Goal: Task Accomplishment & Management: Complete application form

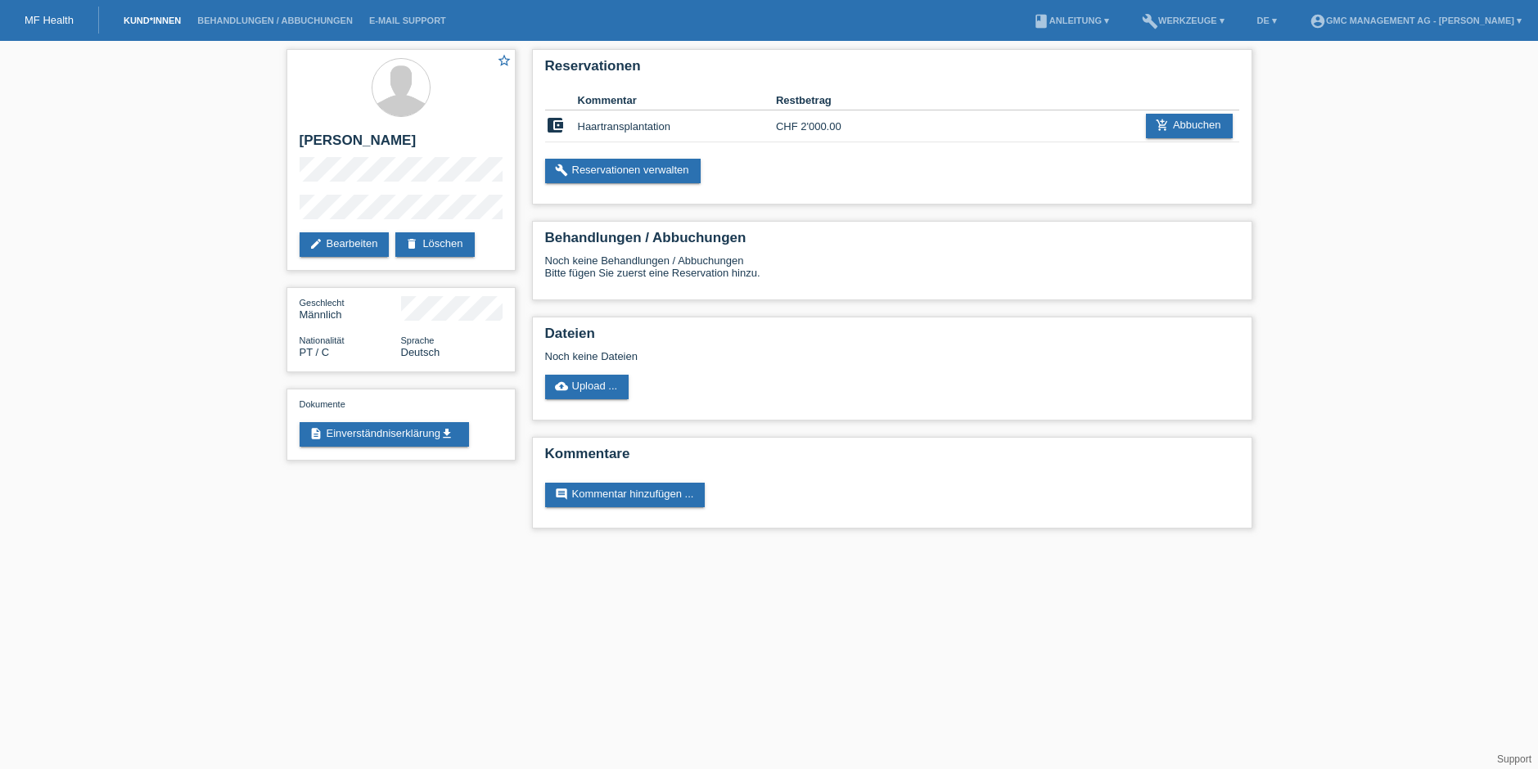
click at [144, 24] on link "Kund*innen" at bounding box center [152, 21] width 74 height 10
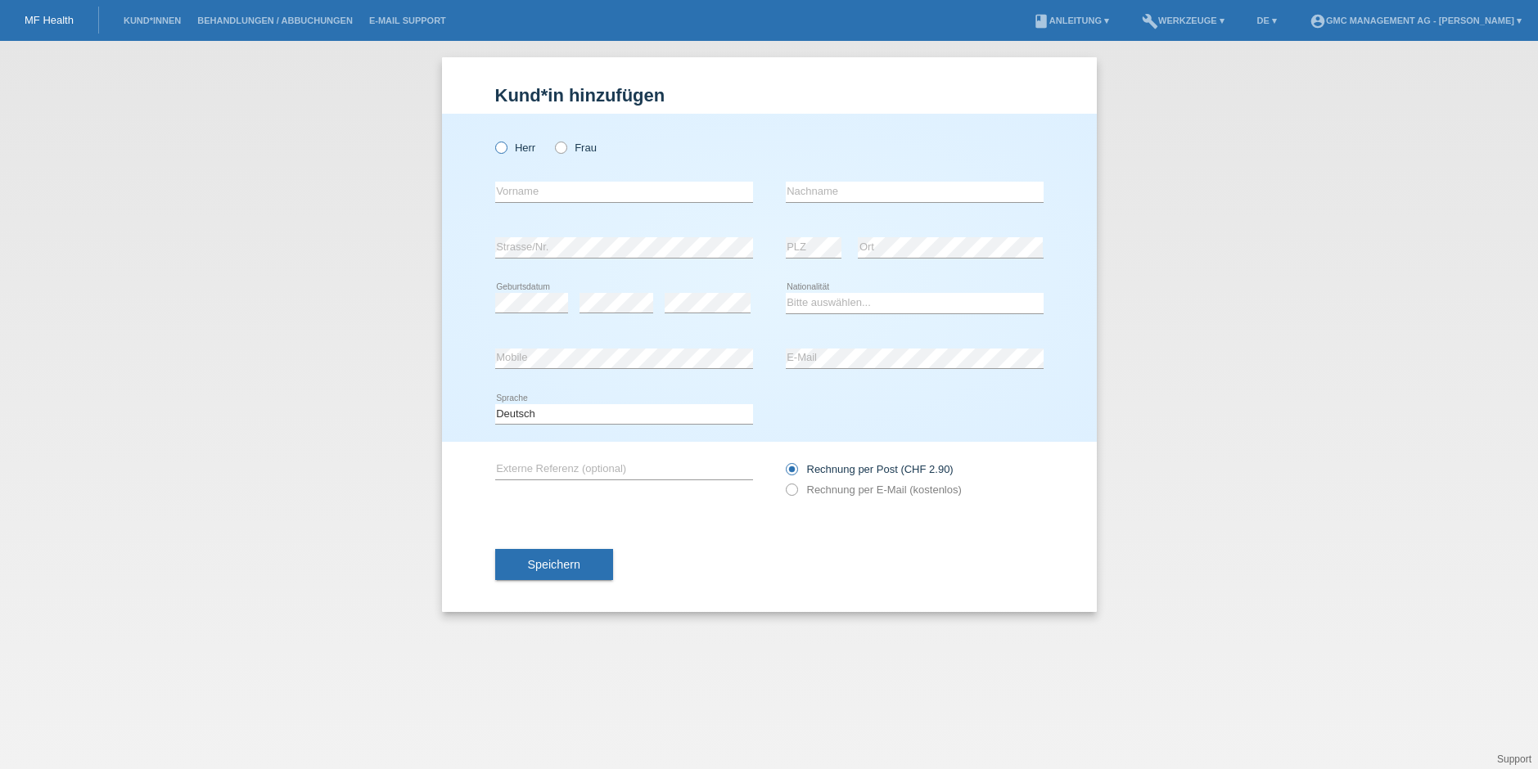
click at [492, 139] on icon at bounding box center [492, 139] width 0 height 0
click at [495, 143] on input "Herr" at bounding box center [500, 147] width 11 height 11
radio input "true"
click at [518, 194] on input "text" at bounding box center [624, 192] width 258 height 20
paste input "Evgeny"
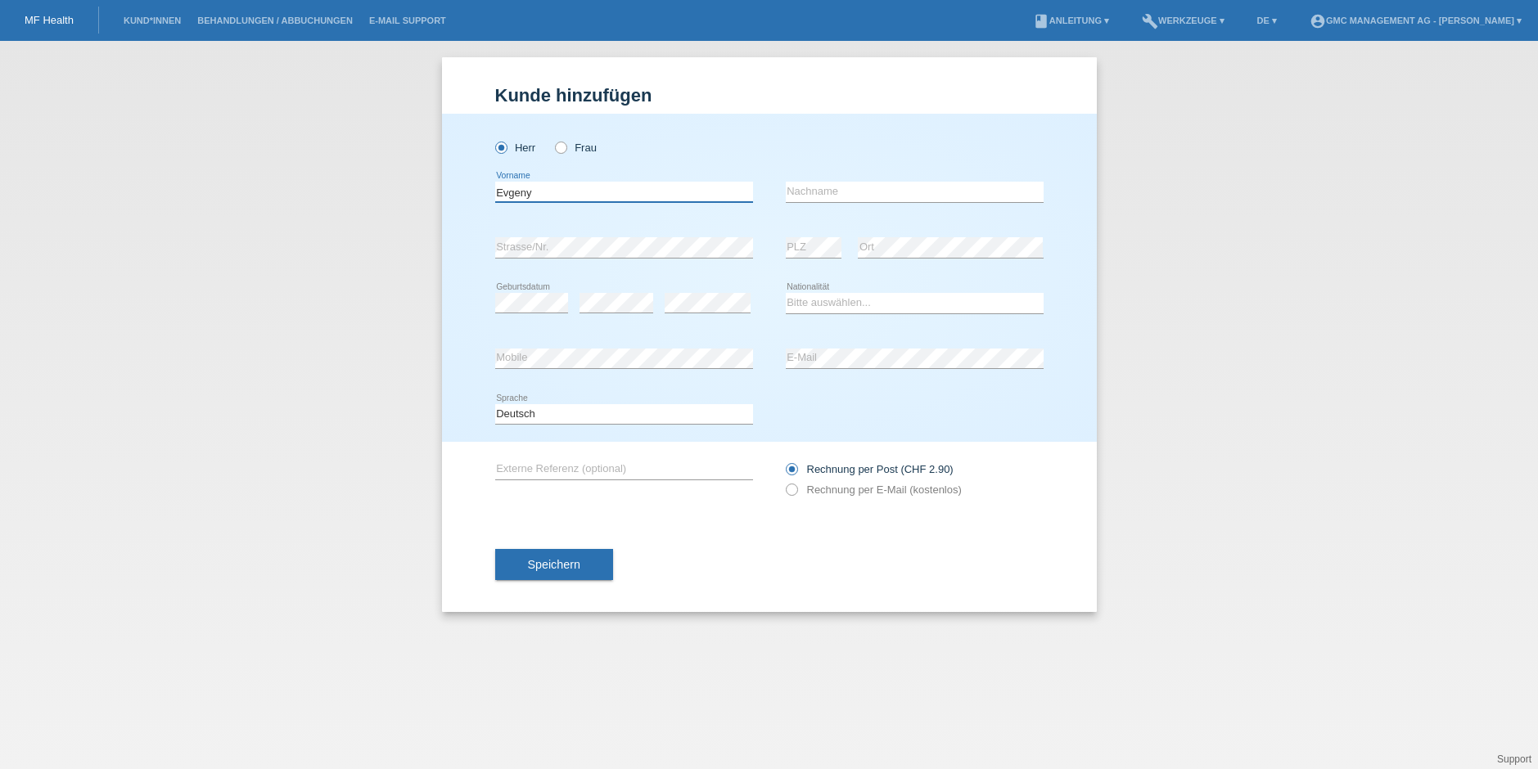
type input "Evgeny"
click at [860, 191] on input "text" at bounding box center [915, 192] width 258 height 20
paste input "[PERSON_NAME]"
type input "[PERSON_NAME]"
click at [558, 260] on div "error Strasse/Nr." at bounding box center [624, 248] width 258 height 56
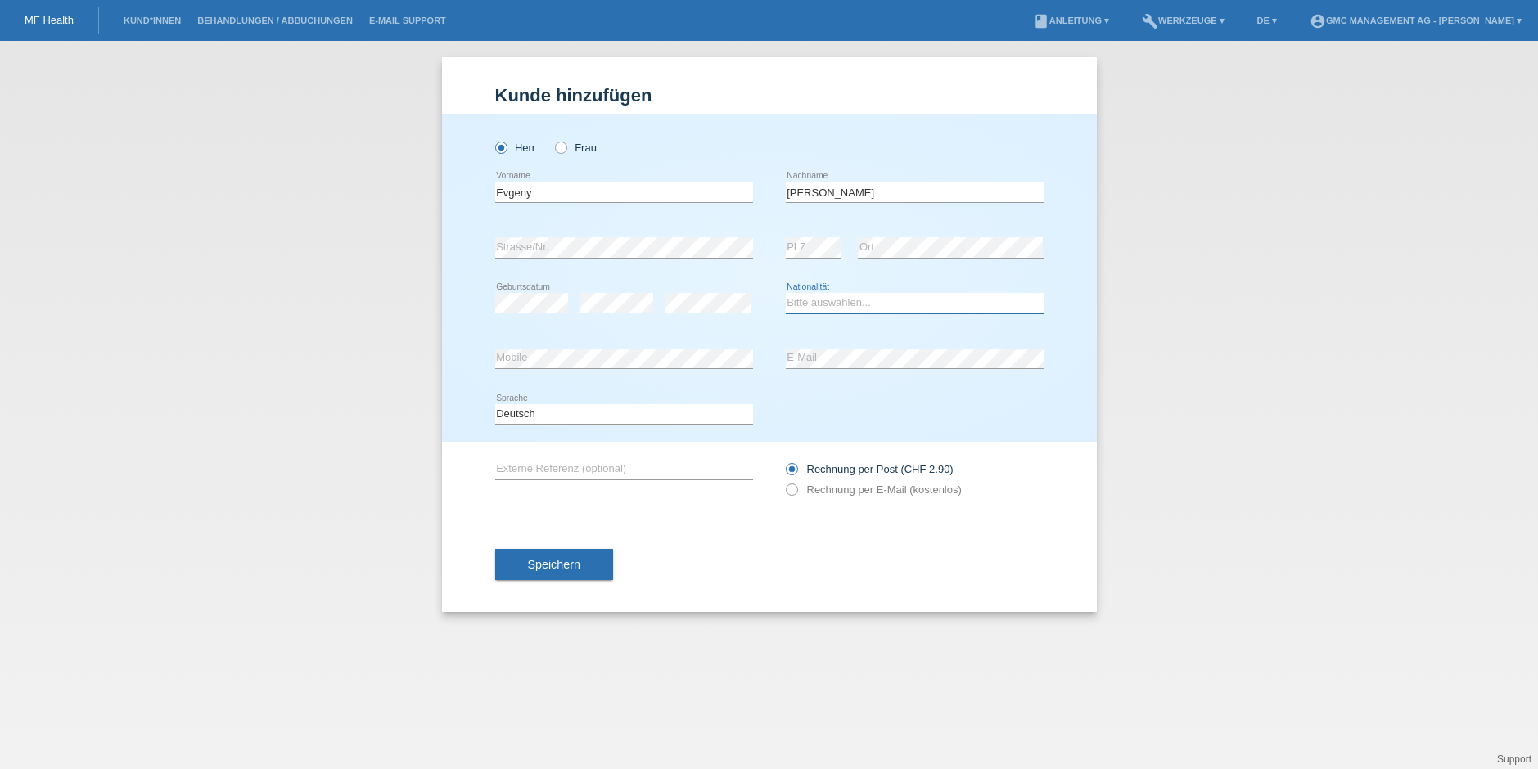
click at [819, 304] on select "Bitte auswählen... [GEOGRAPHIC_DATA] [GEOGRAPHIC_DATA] [GEOGRAPHIC_DATA] [GEOGR…" at bounding box center [915, 303] width 258 height 20
click at [817, 304] on select "Bitte auswählen... [GEOGRAPHIC_DATA] [GEOGRAPHIC_DATA] [GEOGRAPHIC_DATA] [GEOGR…" at bounding box center [915, 303] width 258 height 20
select select "CH"
click at [552, 413] on select "Deutsch Français Italiano English" at bounding box center [624, 414] width 258 height 20
click at [516, 408] on select "Deutsch Français Italiano English" at bounding box center [624, 414] width 258 height 20
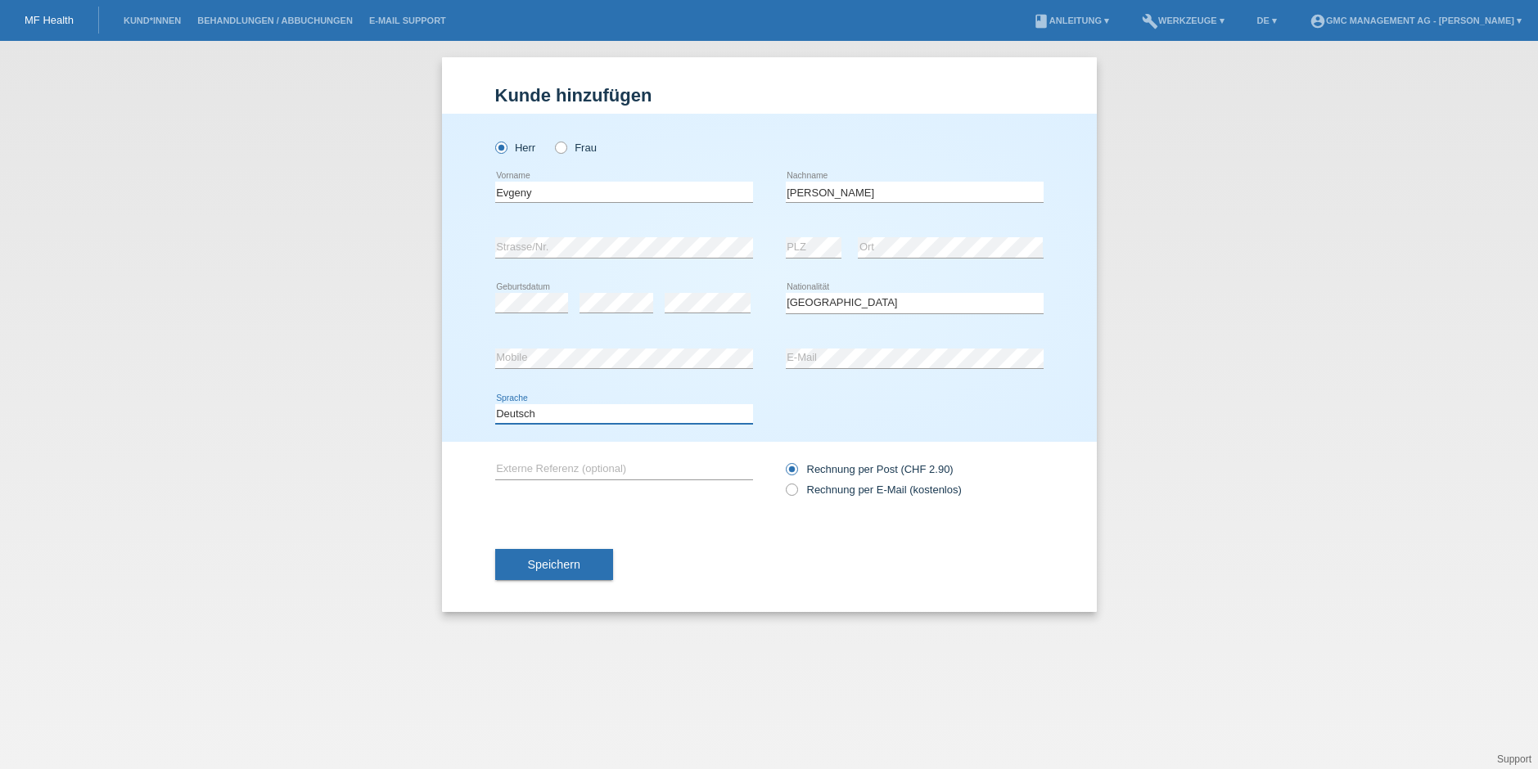
select select "en"
click at [783, 481] on icon at bounding box center [783, 481] width 0 height 0
click at [796, 493] on input "Rechnung per E-Mail (kostenlos)" at bounding box center [791, 494] width 11 height 20
radio input "true"
click at [563, 565] on span "Speichern" at bounding box center [554, 564] width 52 height 13
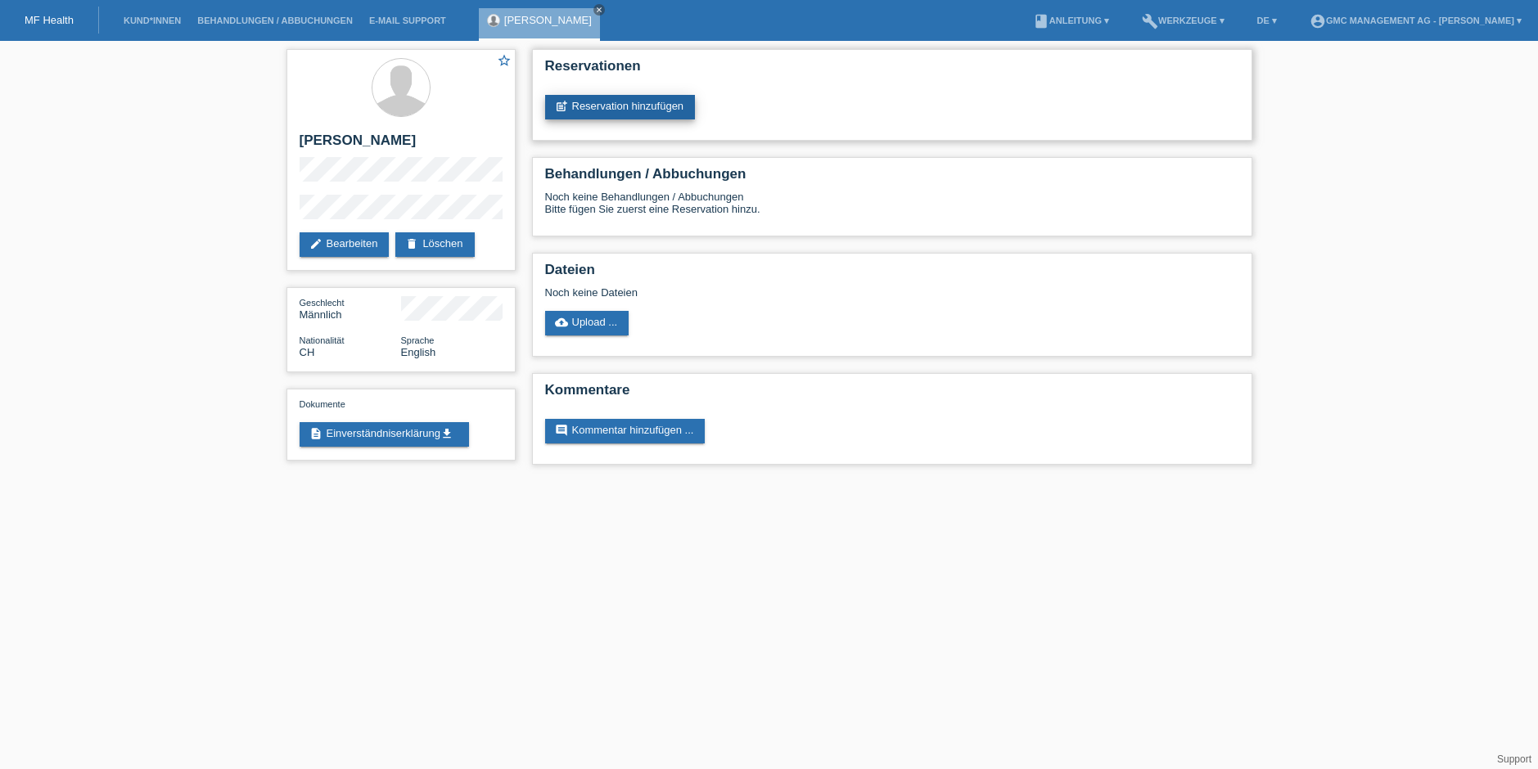
click at [620, 111] on link "post_add Reservation hinzufügen" at bounding box center [620, 107] width 151 height 25
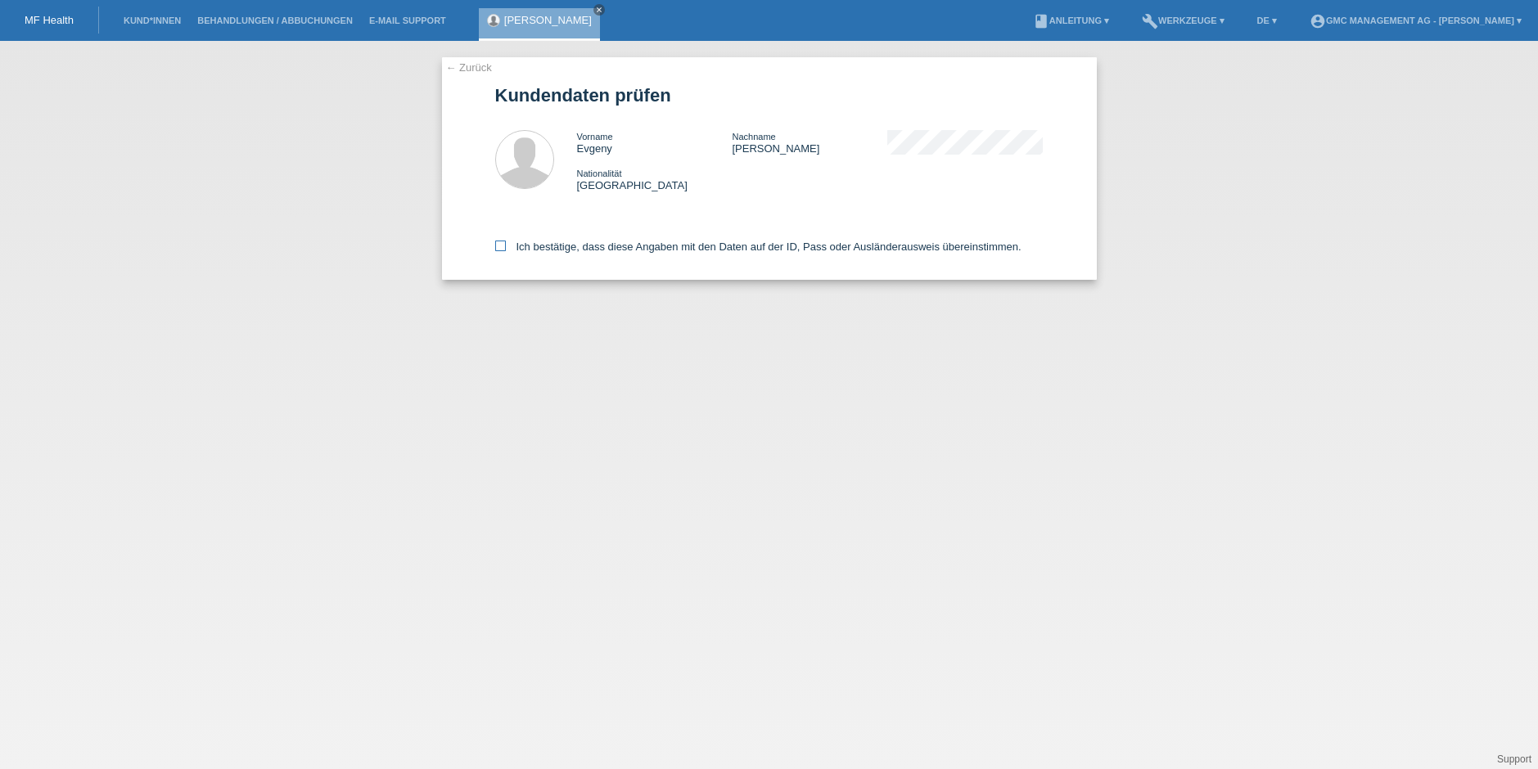
click at [503, 247] on icon at bounding box center [500, 246] width 11 height 11
click at [503, 247] on input "Ich bestätige, dass diese Angaben mit den Daten auf der ID, Pass oder Ausländer…" at bounding box center [500, 246] width 11 height 11
checkbox input "true"
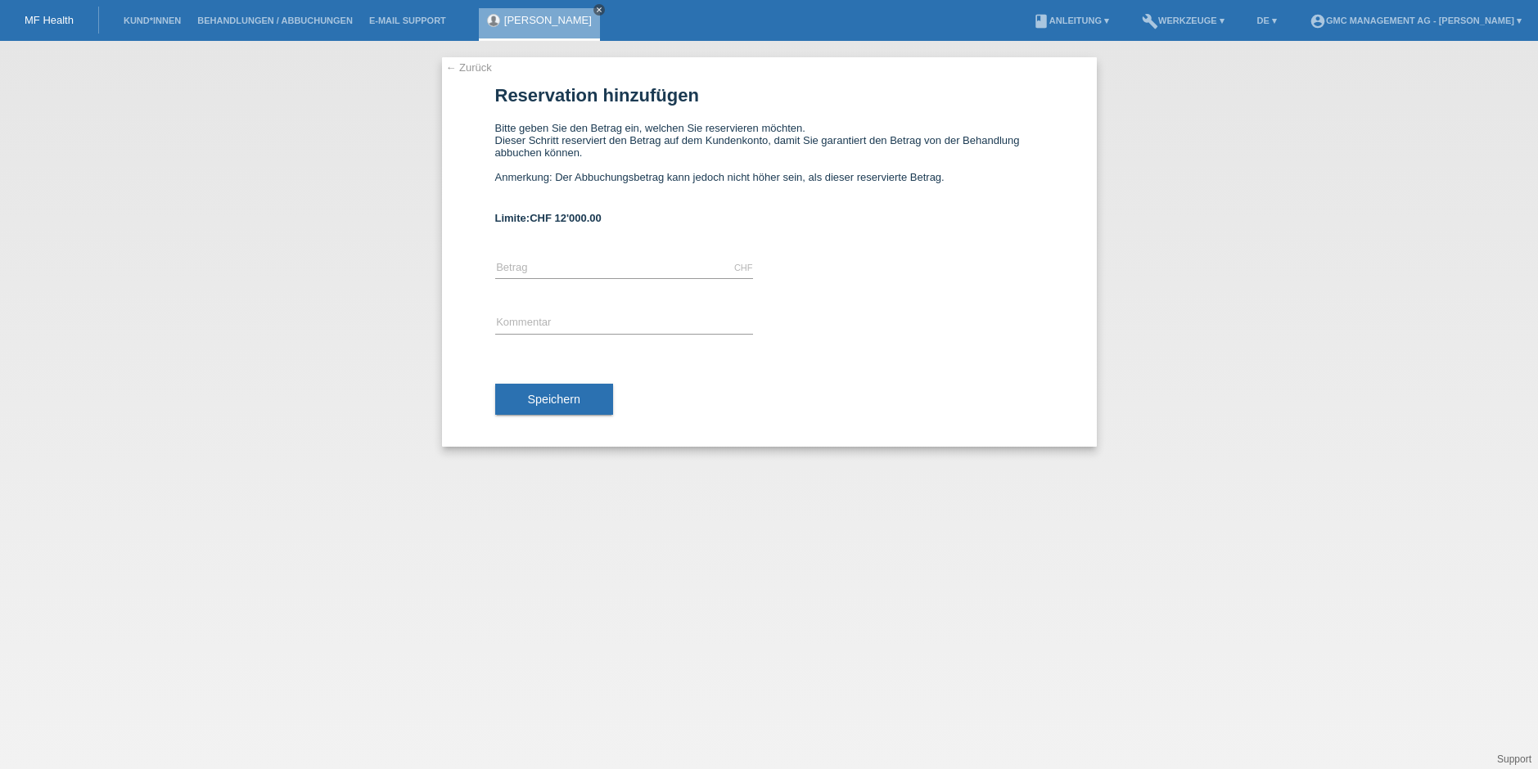
click at [598, 8] on icon "close" at bounding box center [599, 10] width 8 height 8
click at [201, 65] on div "← Zurück Reservation hinzufügen Bitte geben Sie den Betrag ein, welchen Sie res…" at bounding box center [769, 405] width 1538 height 729
click at [145, 16] on link "Kund*innen" at bounding box center [152, 21] width 74 height 10
